Goal: Entertainment & Leisure: Consume media (video, audio)

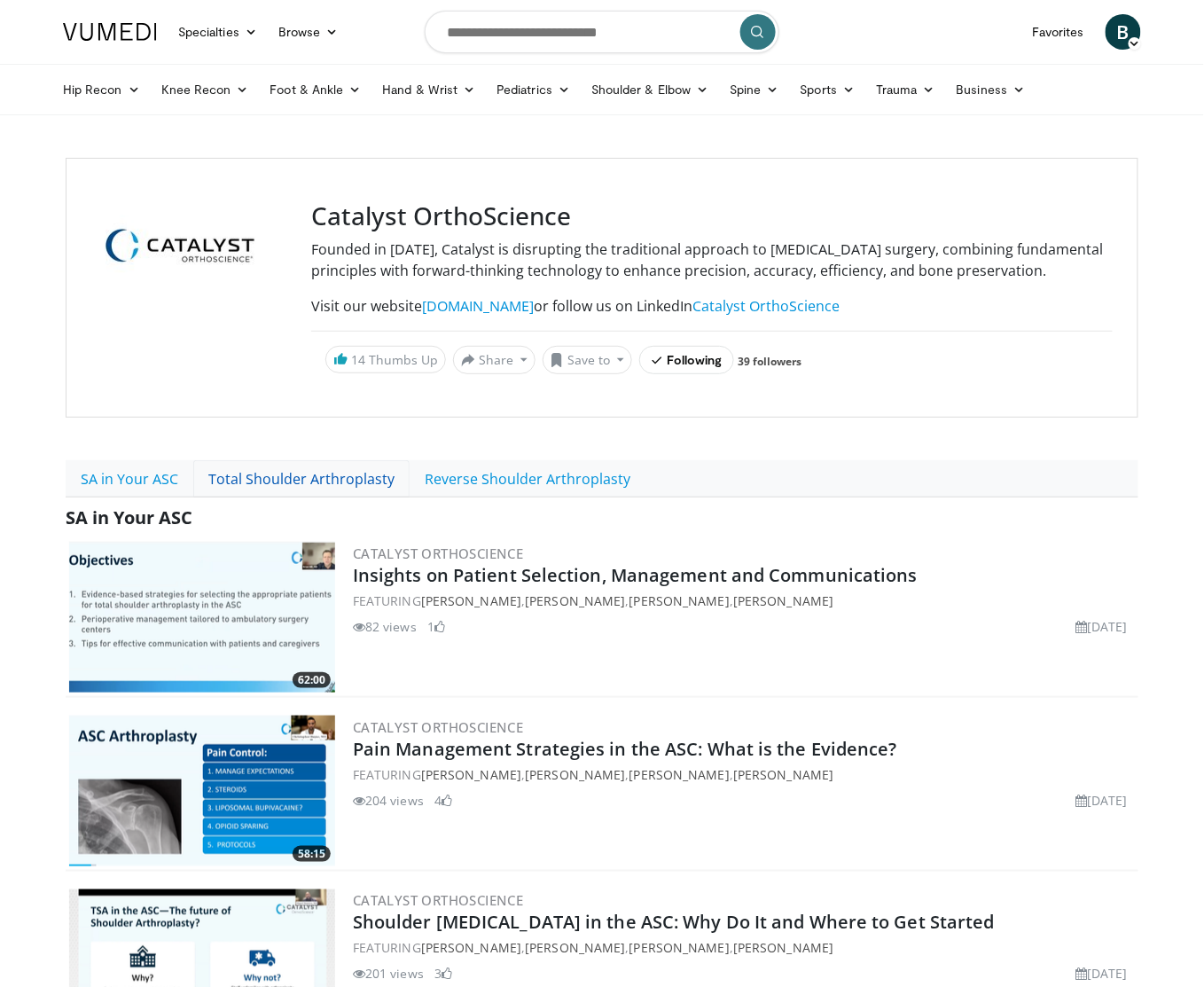
click at [259, 498] on link "Total Shoulder Arthroplasty" at bounding box center [301, 479] width 216 height 37
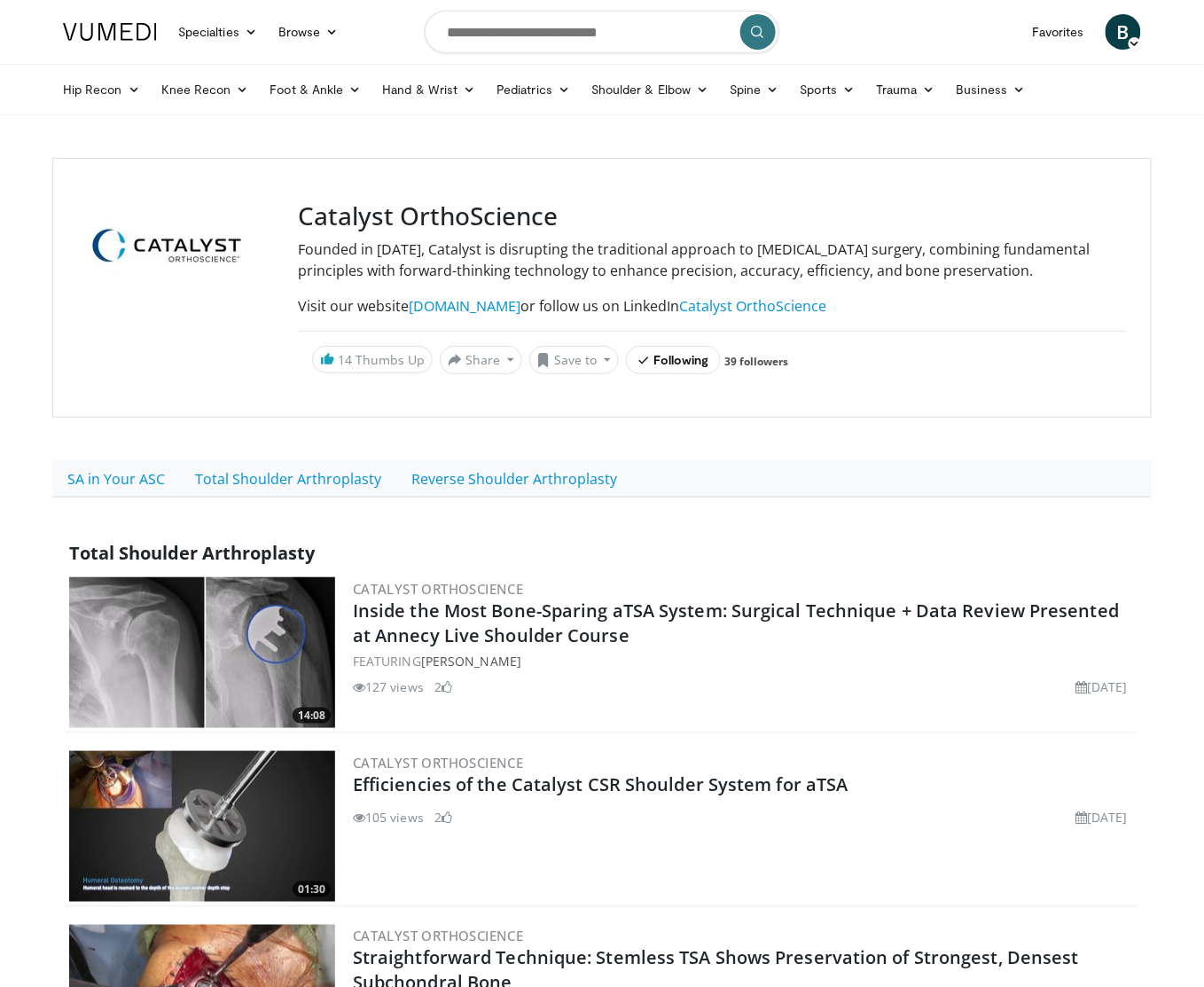
click at [259, 598] on img at bounding box center [202, 653] width 266 height 151
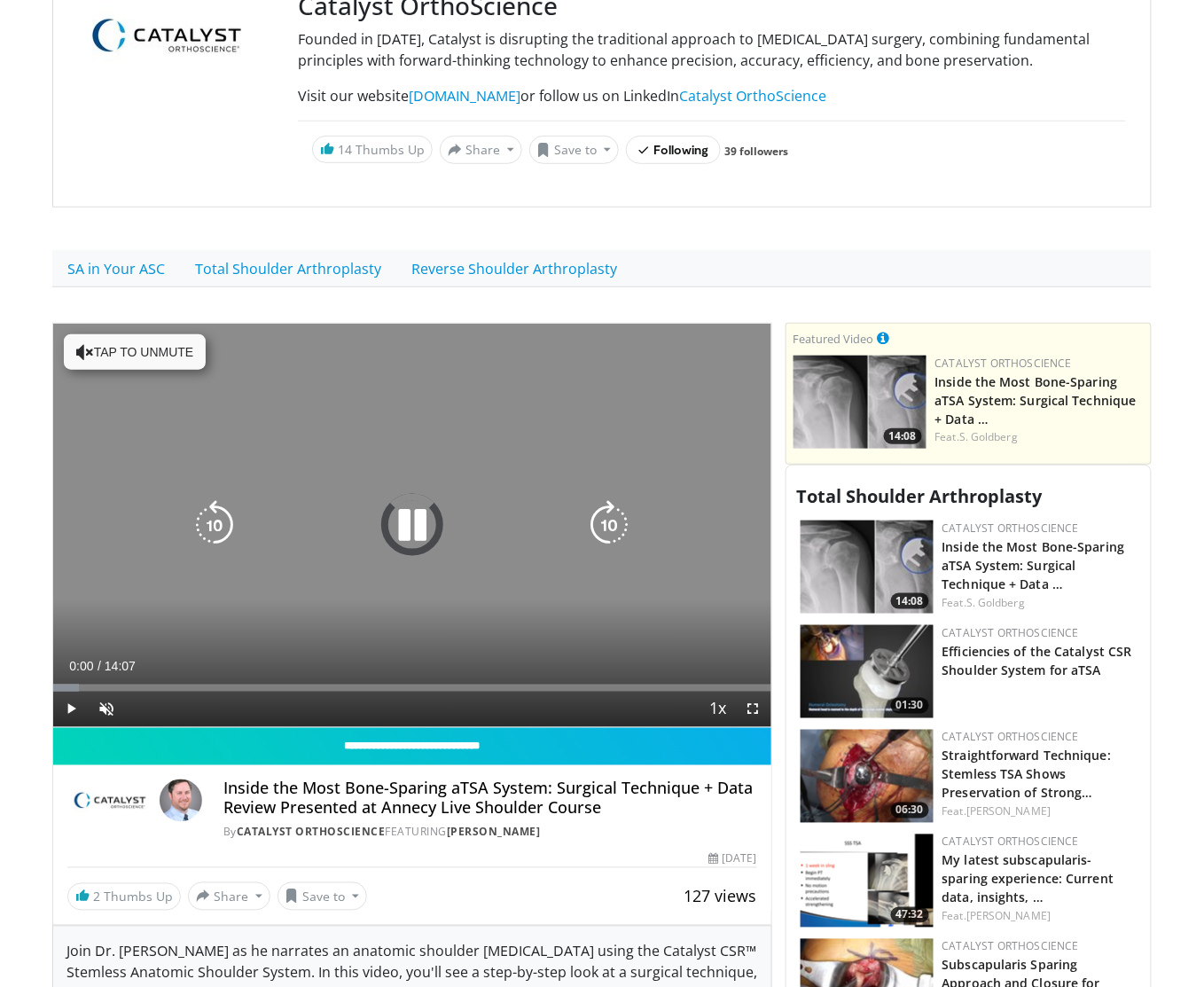
scroll to position [355, 0]
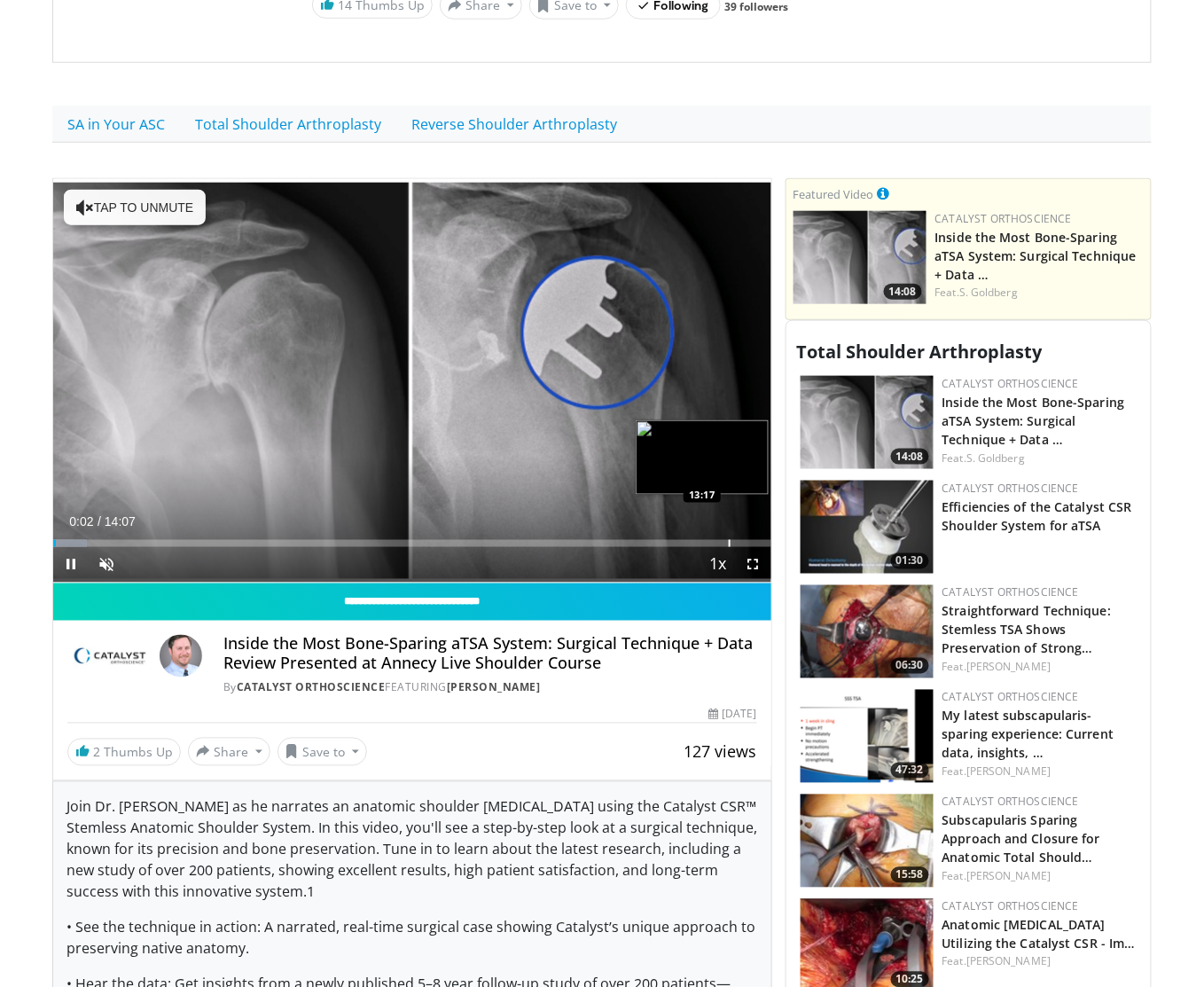
click at [729, 542] on div "Progress Bar" at bounding box center [730, 544] width 2 height 7
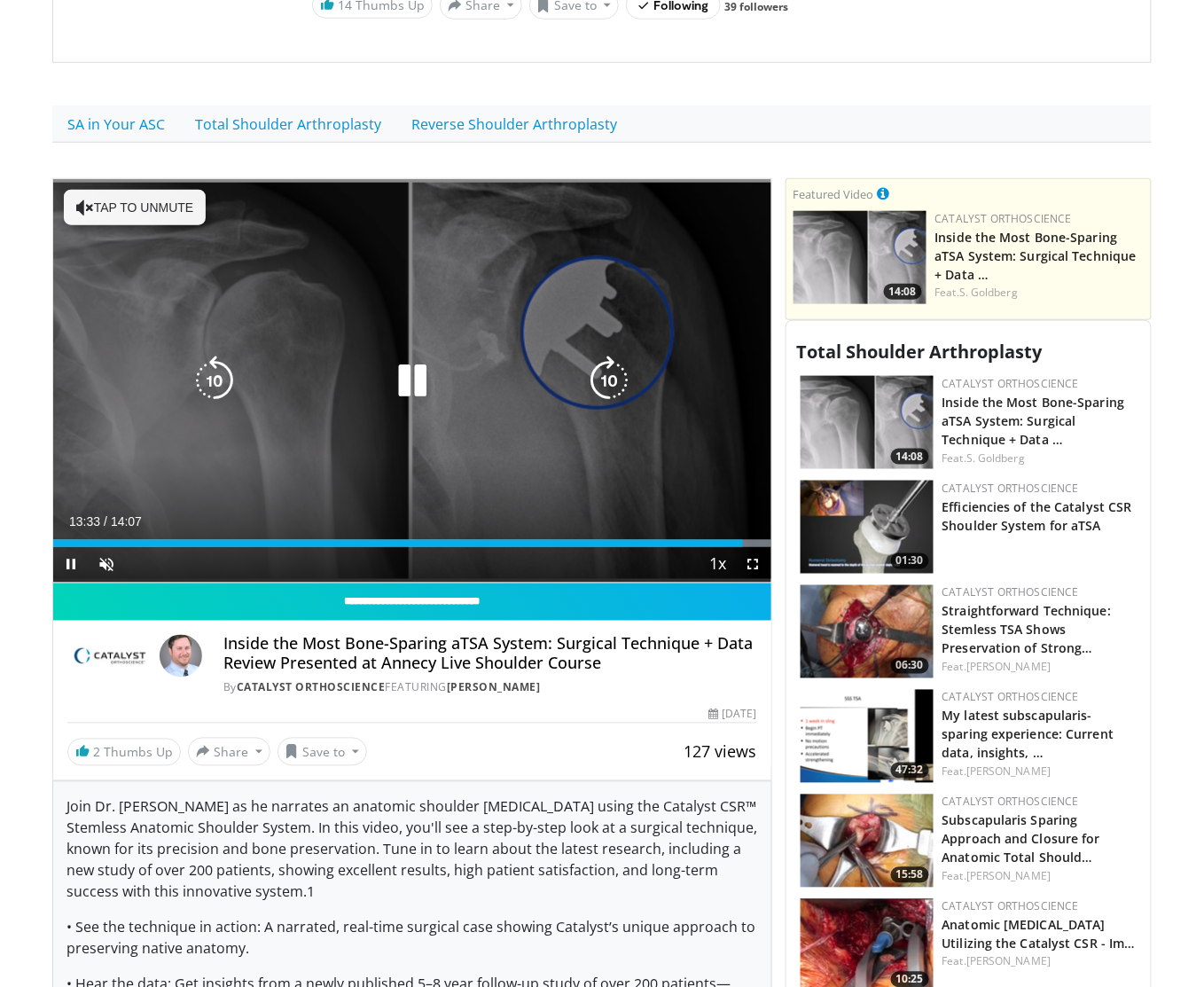
click at [282, 541] on div "Loaded : 100.00% 13:33 04:25" at bounding box center [412, 539] width 718 height 17
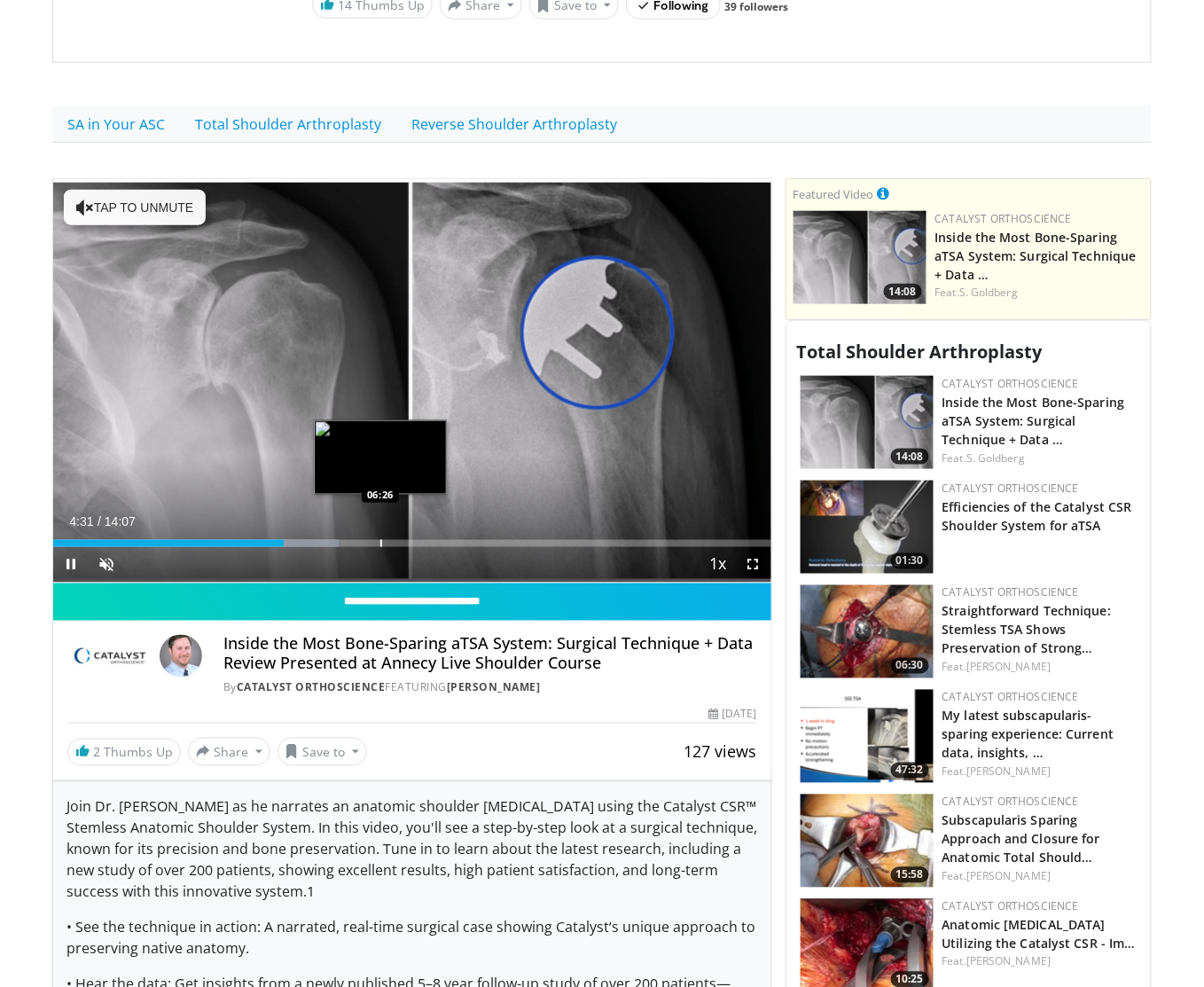
click at [381, 547] on div "Progress Bar" at bounding box center [382, 544] width 2 height 7
drag, startPoint x: 402, startPoint y: 546, endPoint x: 459, endPoint y: 546, distance: 57.0
click at [404, 546] on div "Progress Bar" at bounding box center [403, 544] width 2 height 7
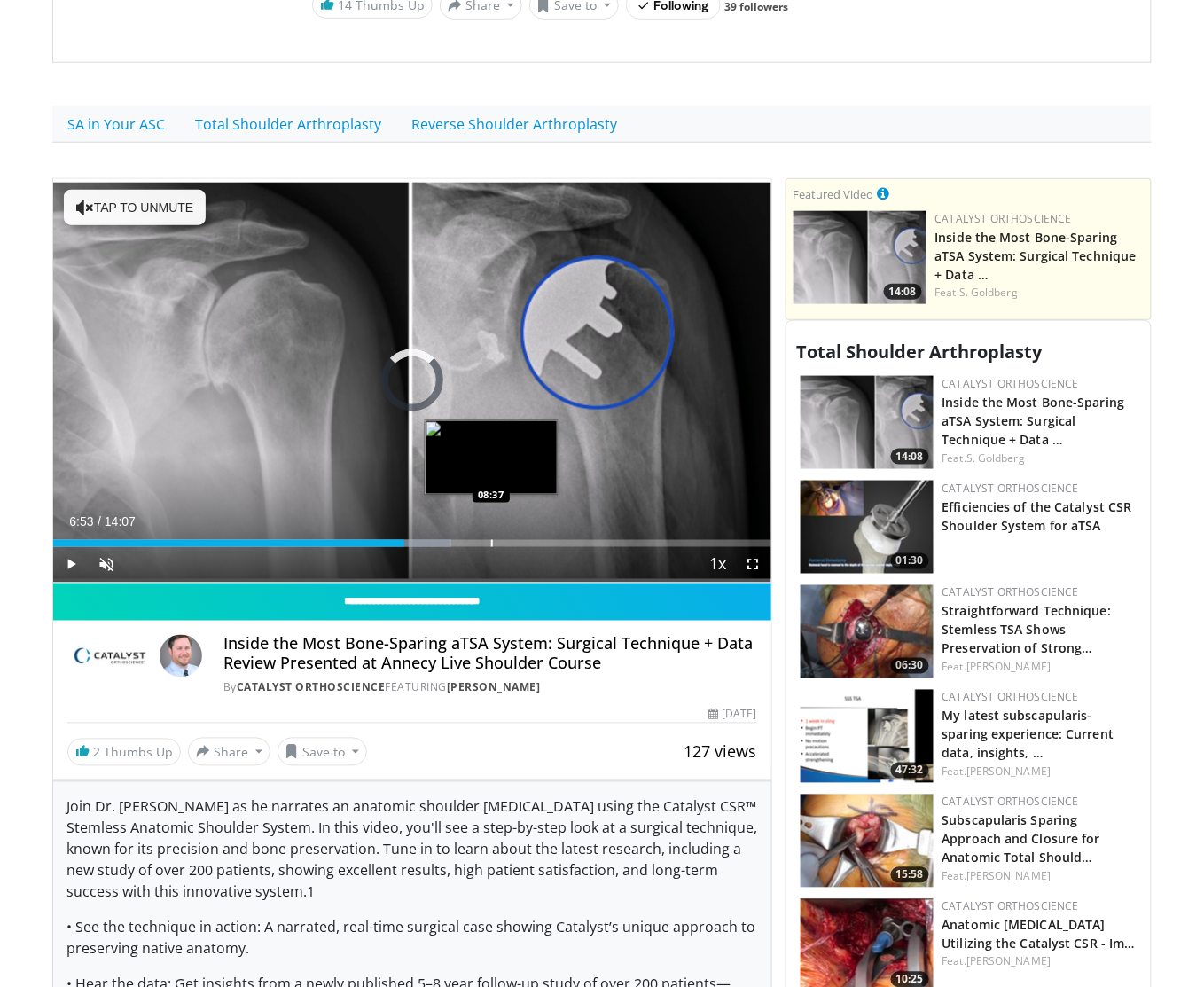
click at [493, 544] on div "Progress Bar" at bounding box center [492, 544] width 2 height 7
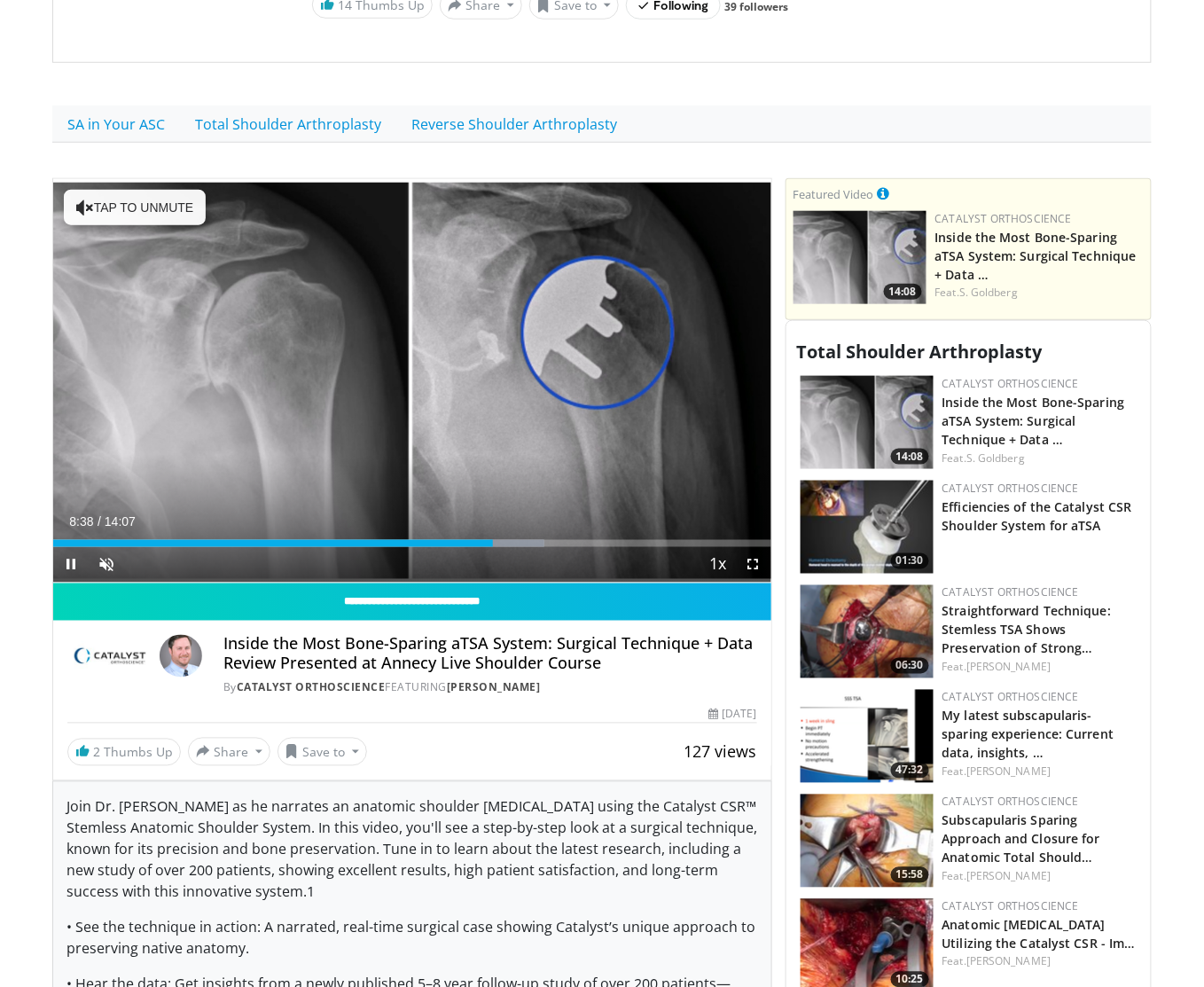
click at [566, 562] on div "Current Time 8:38 / Duration 14:07 Pause Skip Backward Skip Forward Unmute 69% …" at bounding box center [412, 565] width 718 height 36
drag, startPoint x: 533, startPoint y: 547, endPoint x: 558, endPoint y: 543, distance: 25.3
click at [536, 546] on div "Loaded : 68.47% 09:26 09:26" at bounding box center [412, 544] width 718 height 7
click at [589, 547] on div "Progress Bar" at bounding box center [588, 544] width 2 height 7
click at [333, 541] on div "Loaded : 85.00% 10:55 05:29" at bounding box center [412, 539] width 718 height 17
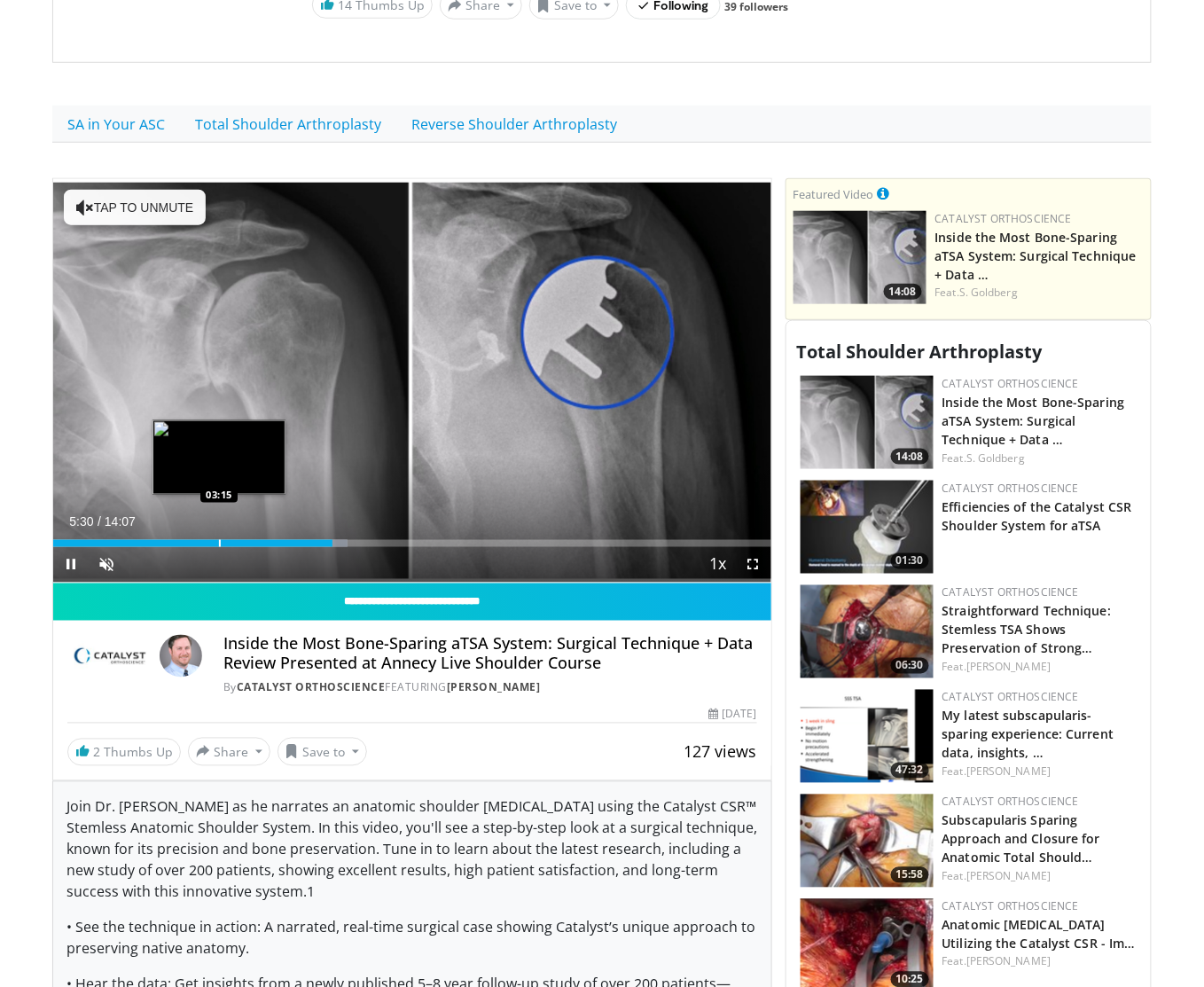
click at [227, 540] on div "Loaded : 40.98% 05:30 03:15" at bounding box center [412, 539] width 718 height 17
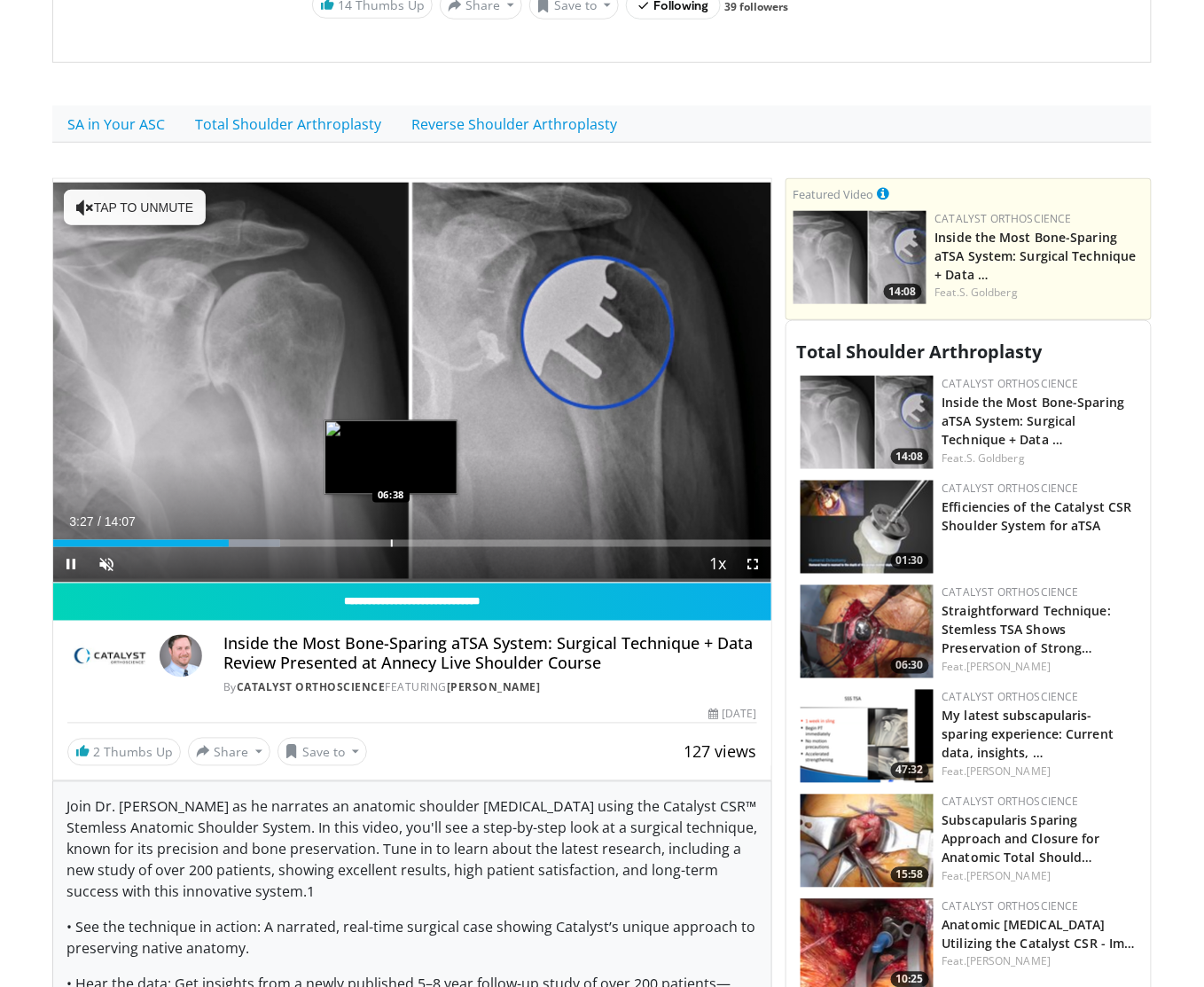
click at [391, 540] on div "Loaded : 31.61% 03:27 06:38" at bounding box center [412, 539] width 718 height 17
click at [345, 542] on div "Progress Bar" at bounding box center [346, 544] width 2 height 7
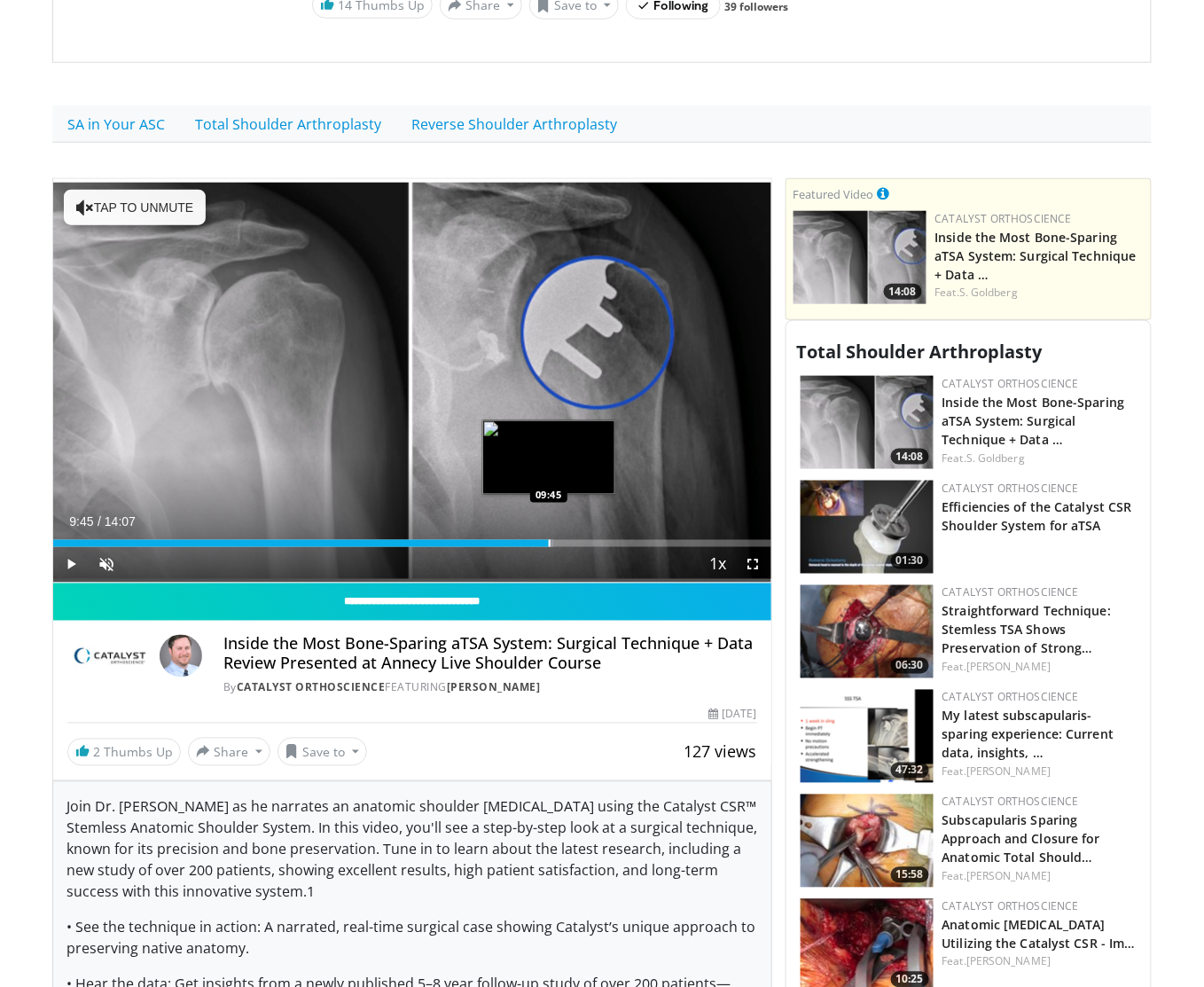
click at [549, 547] on div "Progress Bar" at bounding box center [549, 544] width 2 height 7
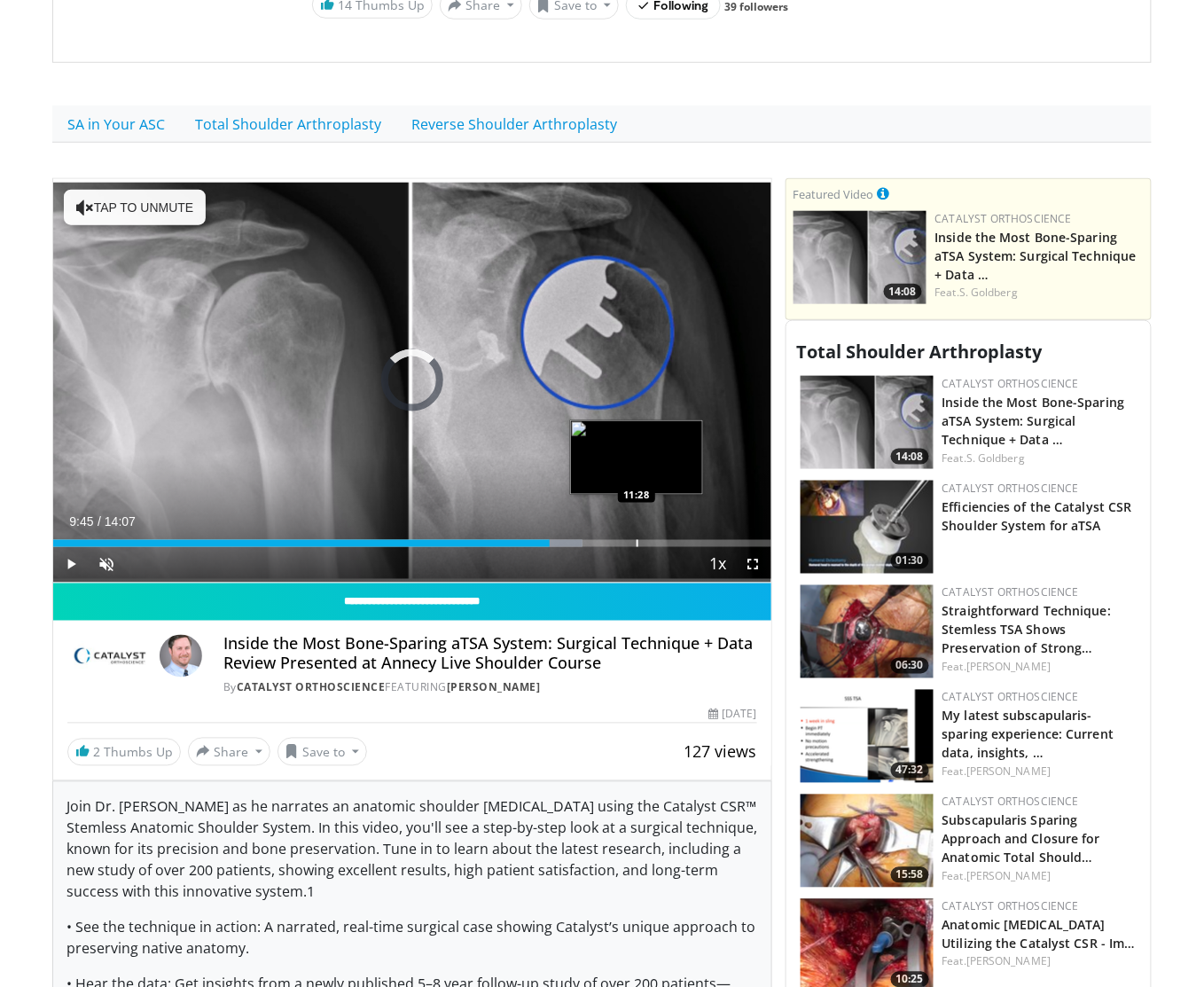
click at [637, 544] on div "Progress Bar" at bounding box center [637, 544] width 2 height 7
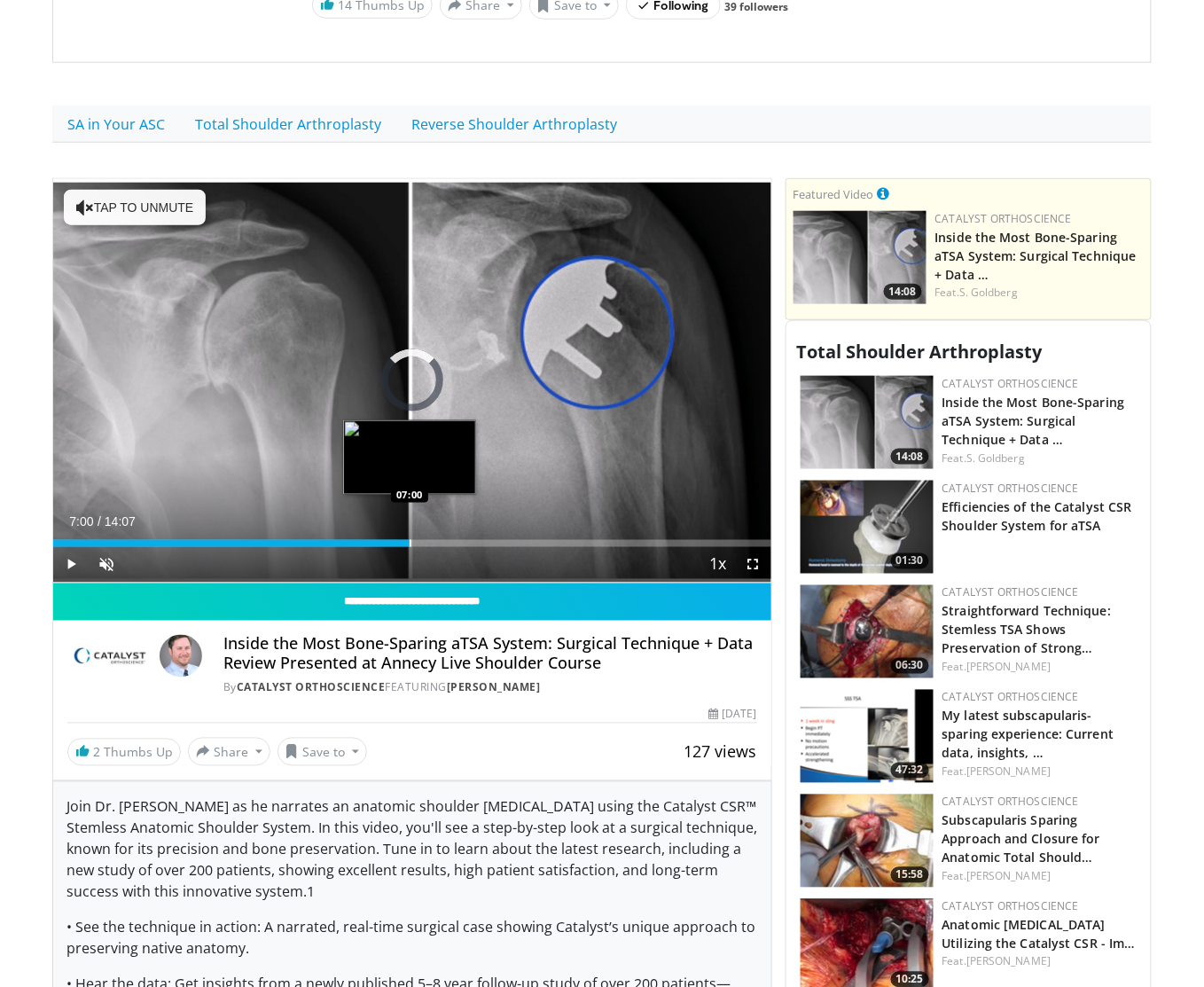
click at [409, 533] on div "Loaded : 0.00% 11:30 07:00" at bounding box center [412, 539] width 718 height 17
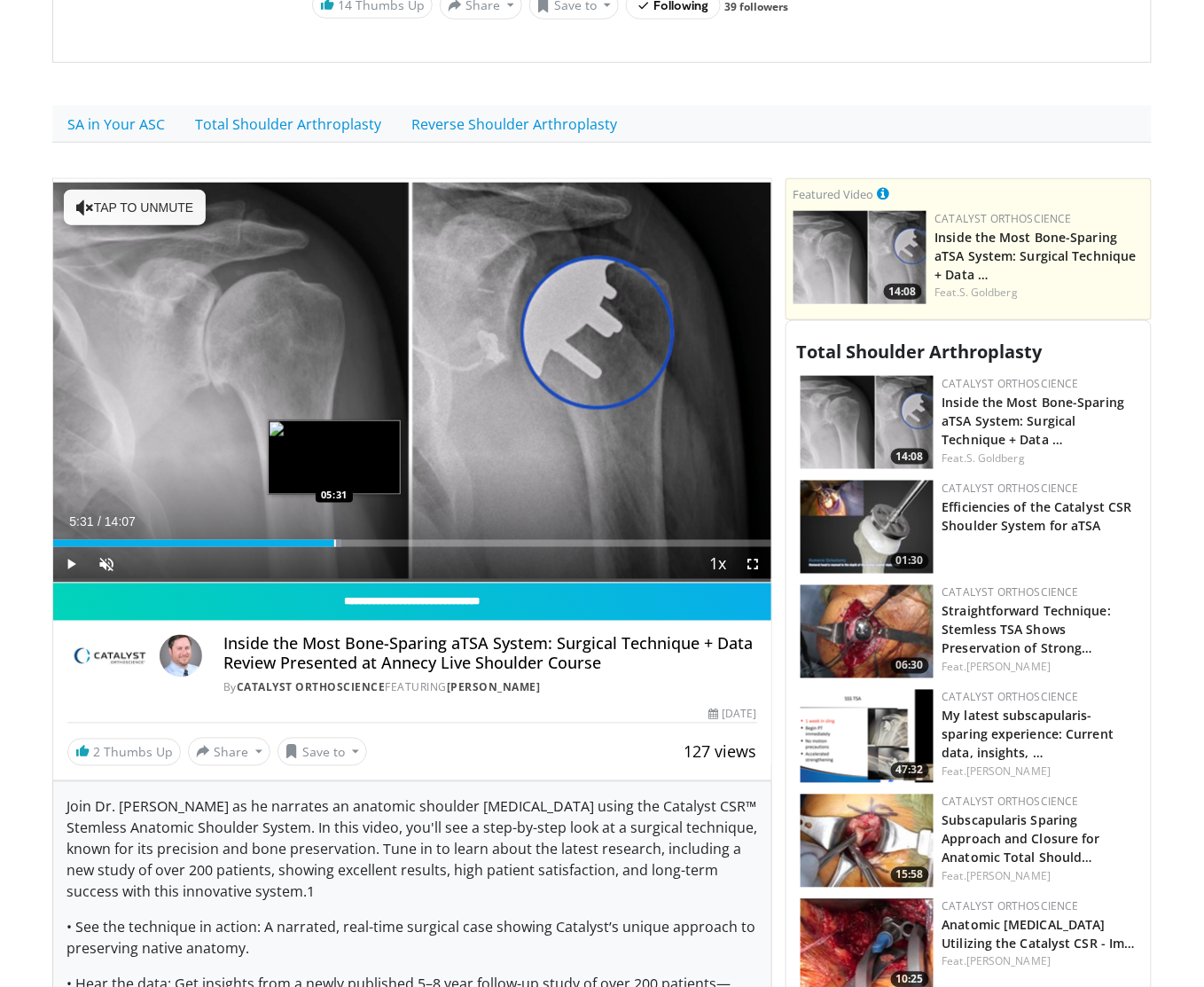
click at [334, 544] on div "Progress Bar" at bounding box center [335, 544] width 2 height 7
click at [259, 543] on div "Progress Bar" at bounding box center [259, 544] width 2 height 7
click at [73, 573] on span "Video Player" at bounding box center [71, 565] width 36 height 36
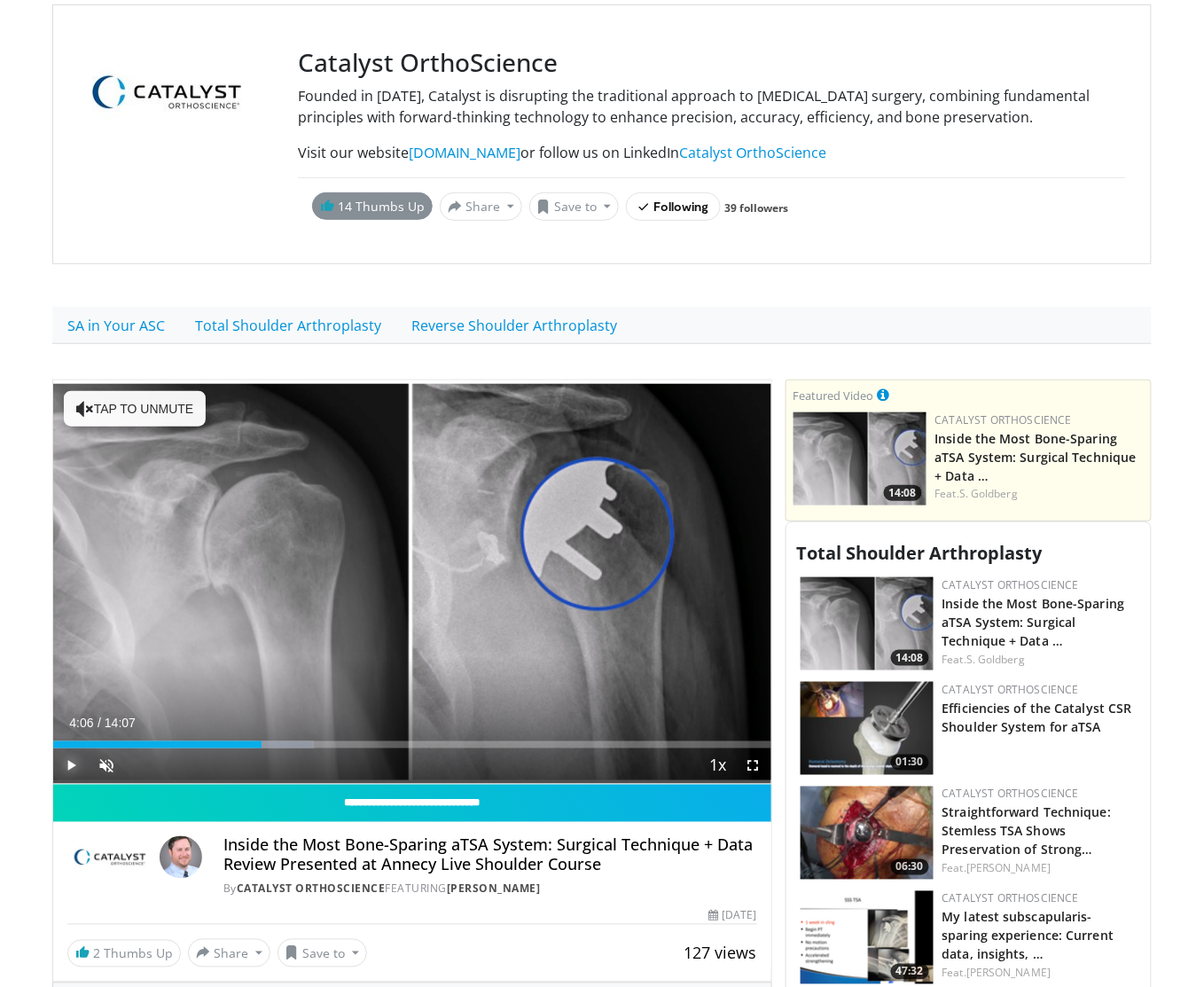
scroll to position [0, 0]
